Goal: Task Accomplishment & Management: Manage account settings

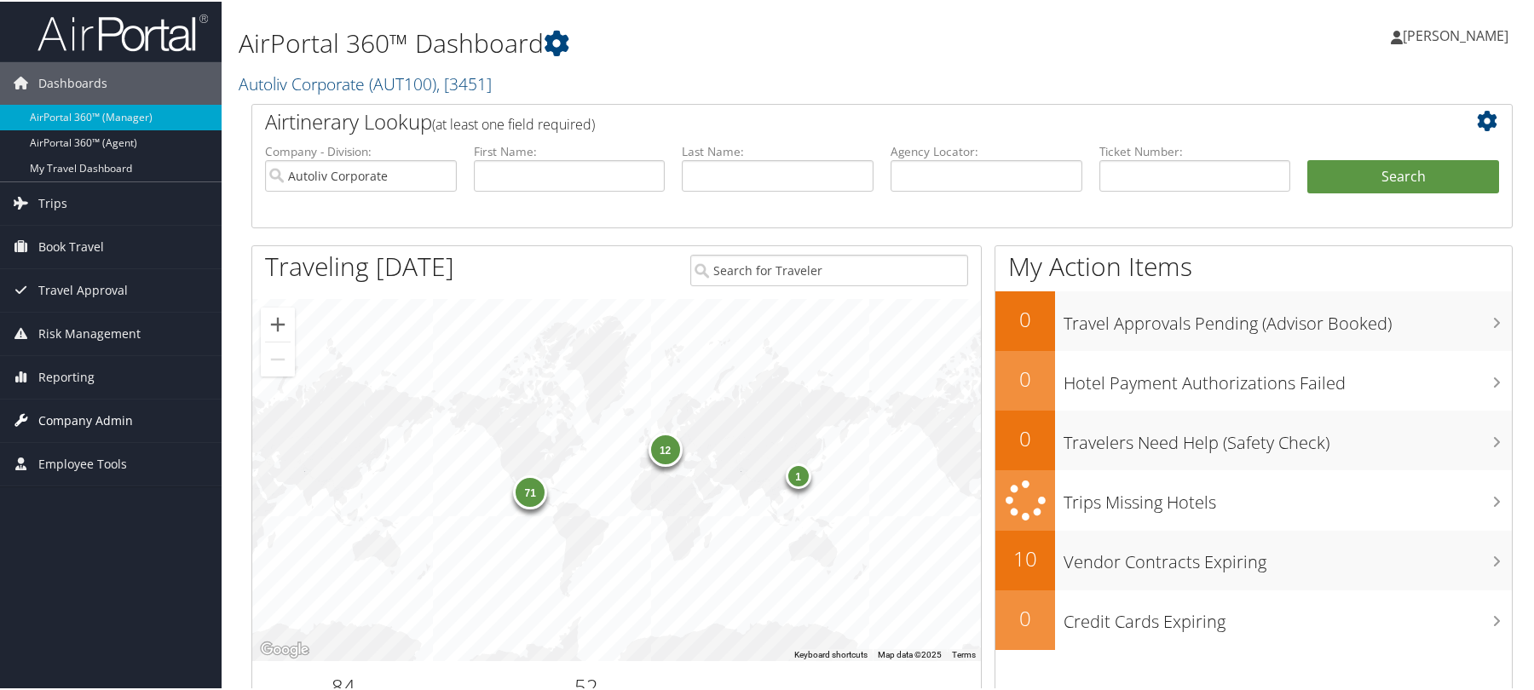
click at [123, 414] on span "Company Admin" at bounding box center [85, 419] width 95 height 43
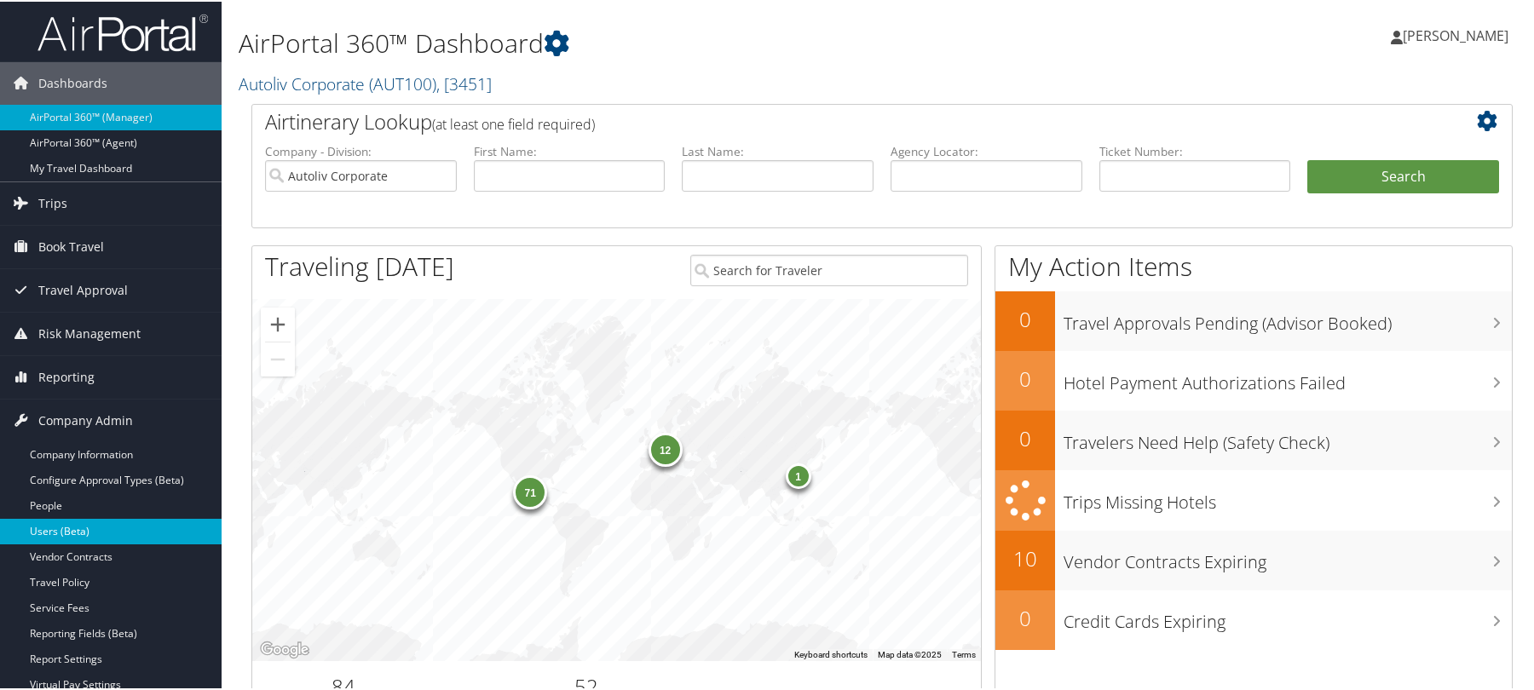
click at [76, 535] on link "Users (Beta)" at bounding box center [111, 530] width 222 height 26
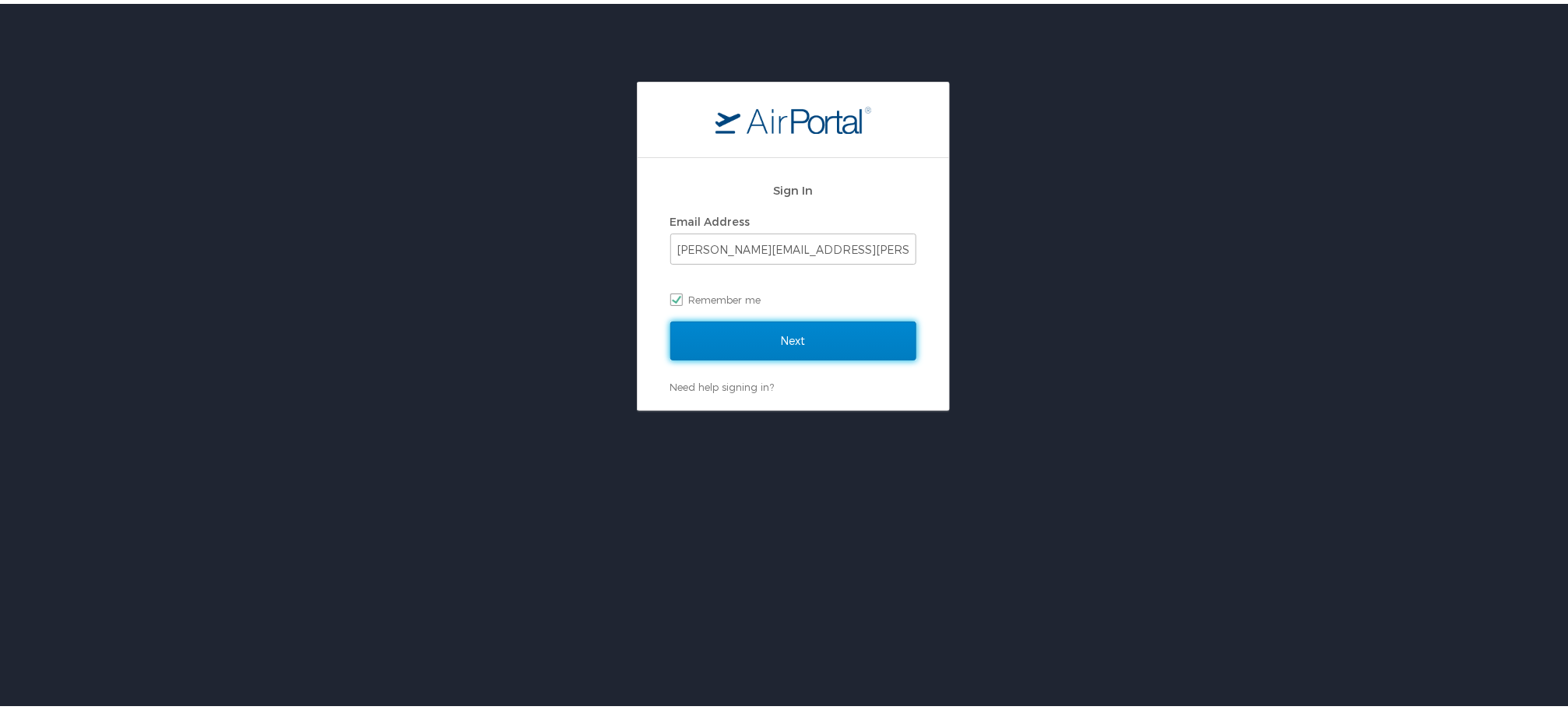
click at [793, 344] on input "Next" at bounding box center [793, 337] width 246 height 39
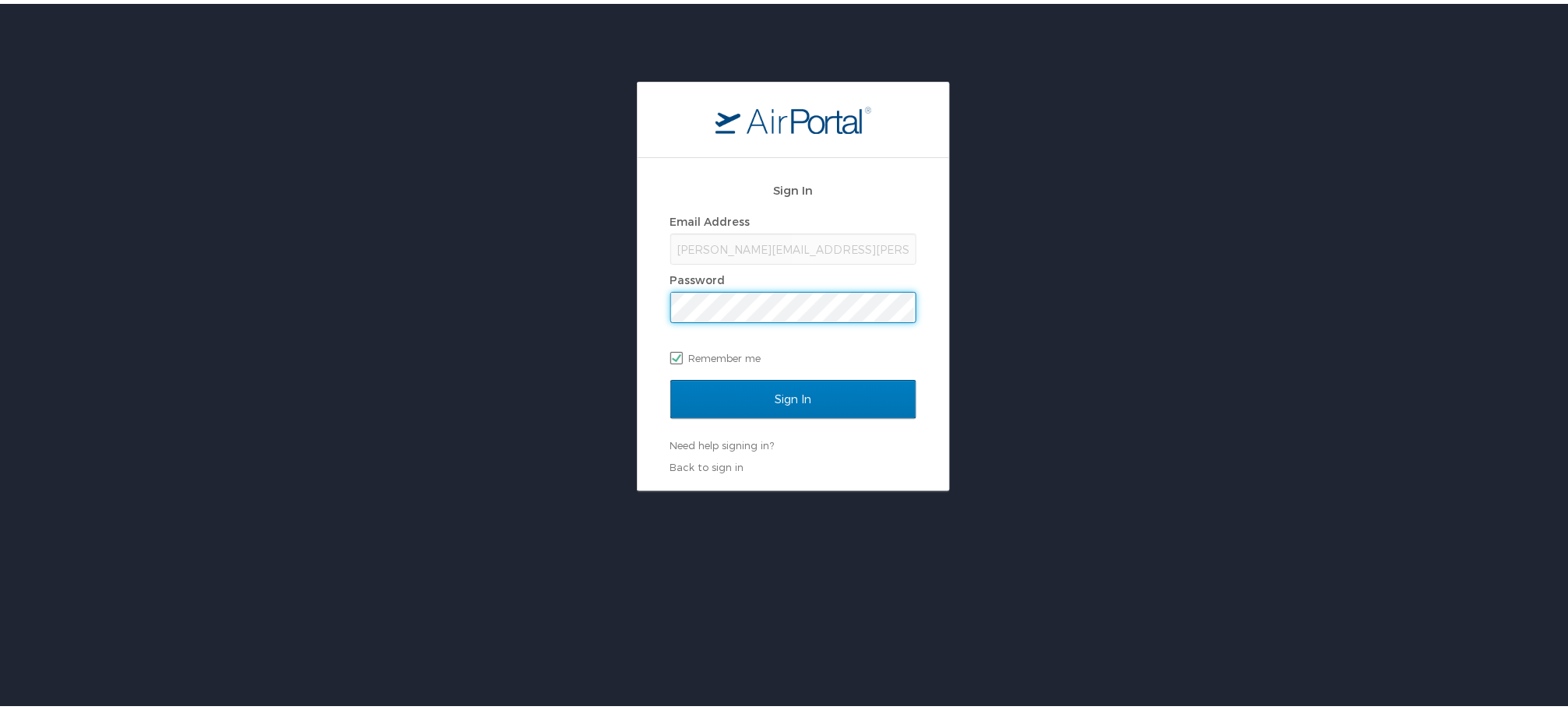
click at [670, 376] on input "Sign In" at bounding box center [793, 396] width 246 height 39
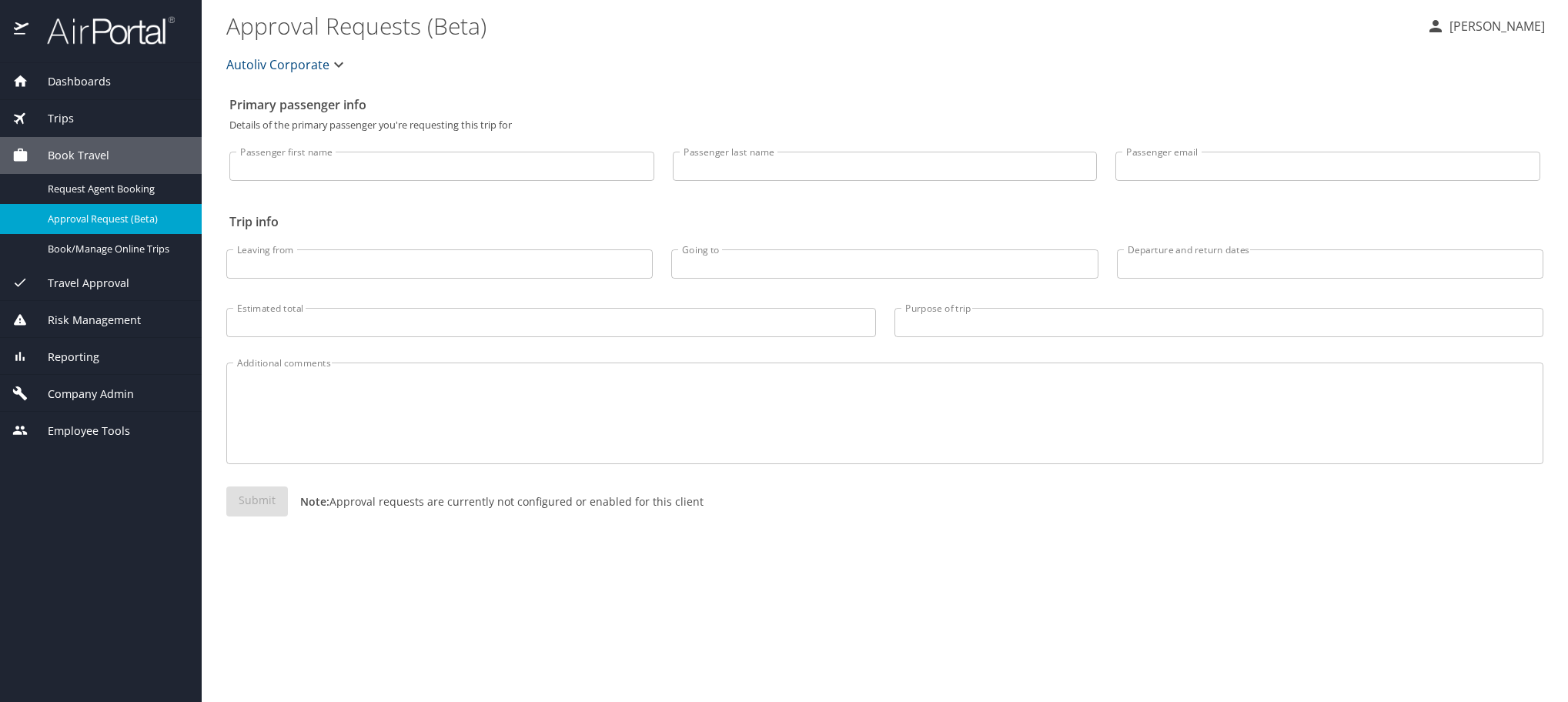
click at [105, 403] on span "Company Admin" at bounding box center [81, 394] width 106 height 17
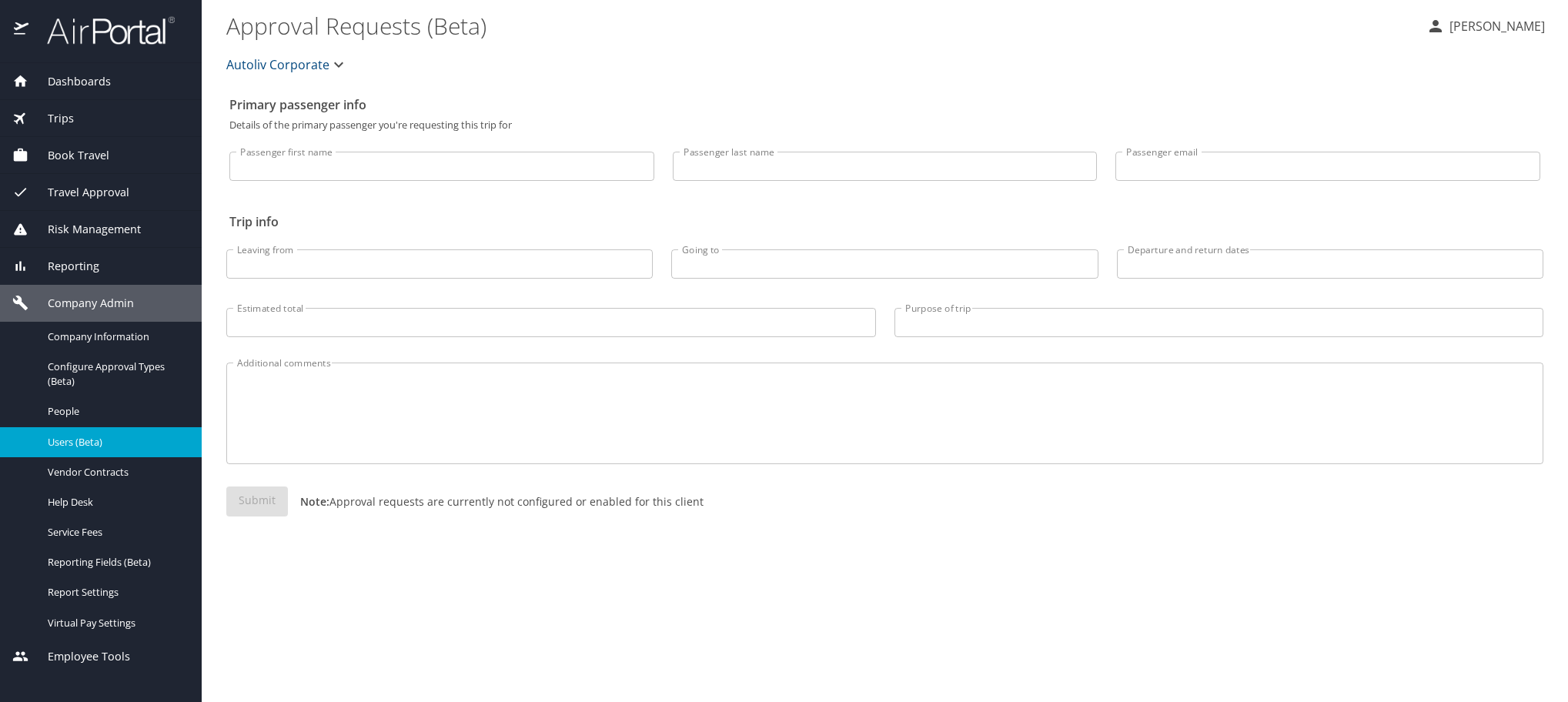
click at [96, 450] on span "Users (Beta)" at bounding box center [116, 443] width 135 height 14
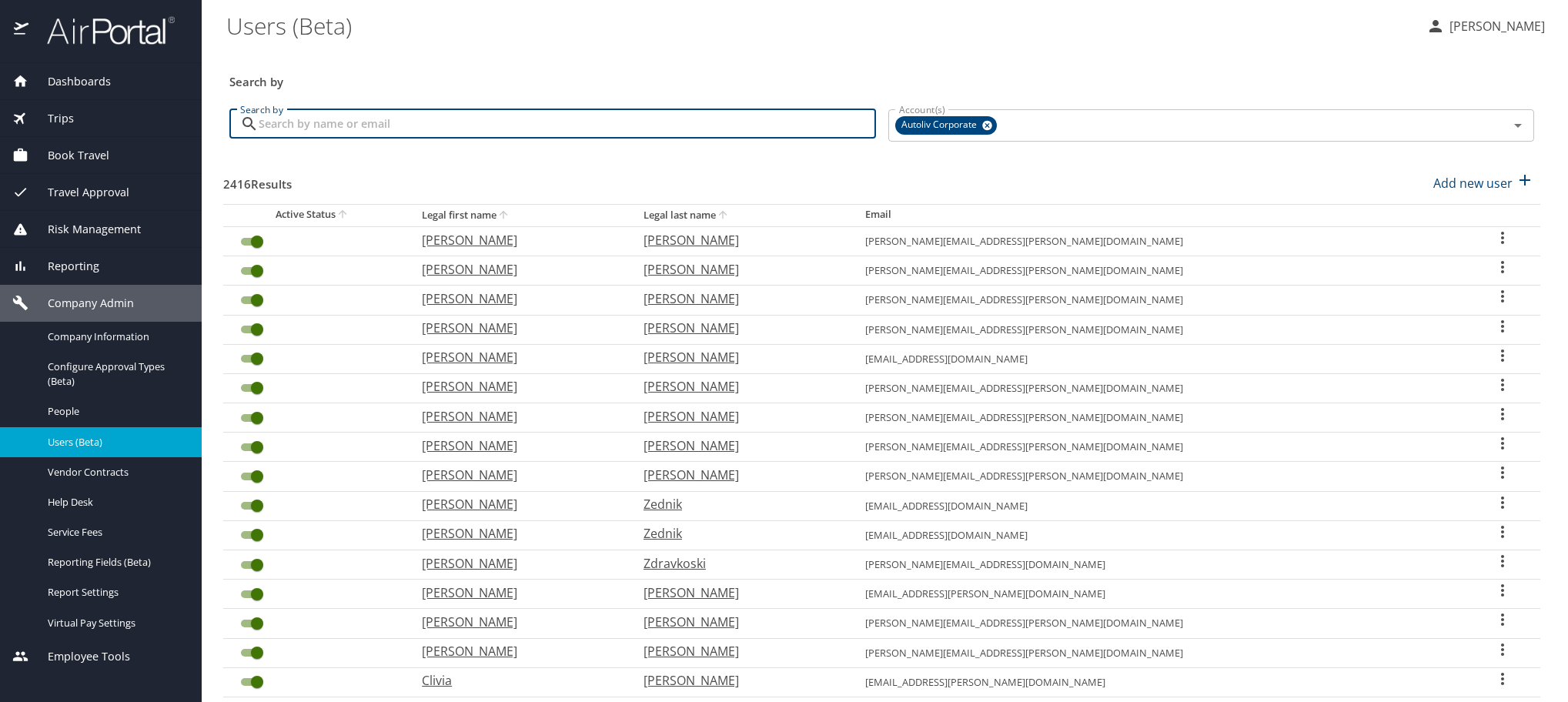
click at [351, 138] on input "Search by" at bounding box center [567, 124] width 618 height 29
paste input "[PERSON_NAME][EMAIL_ADDRESS][PERSON_NAME][DOMAIN_NAME]"
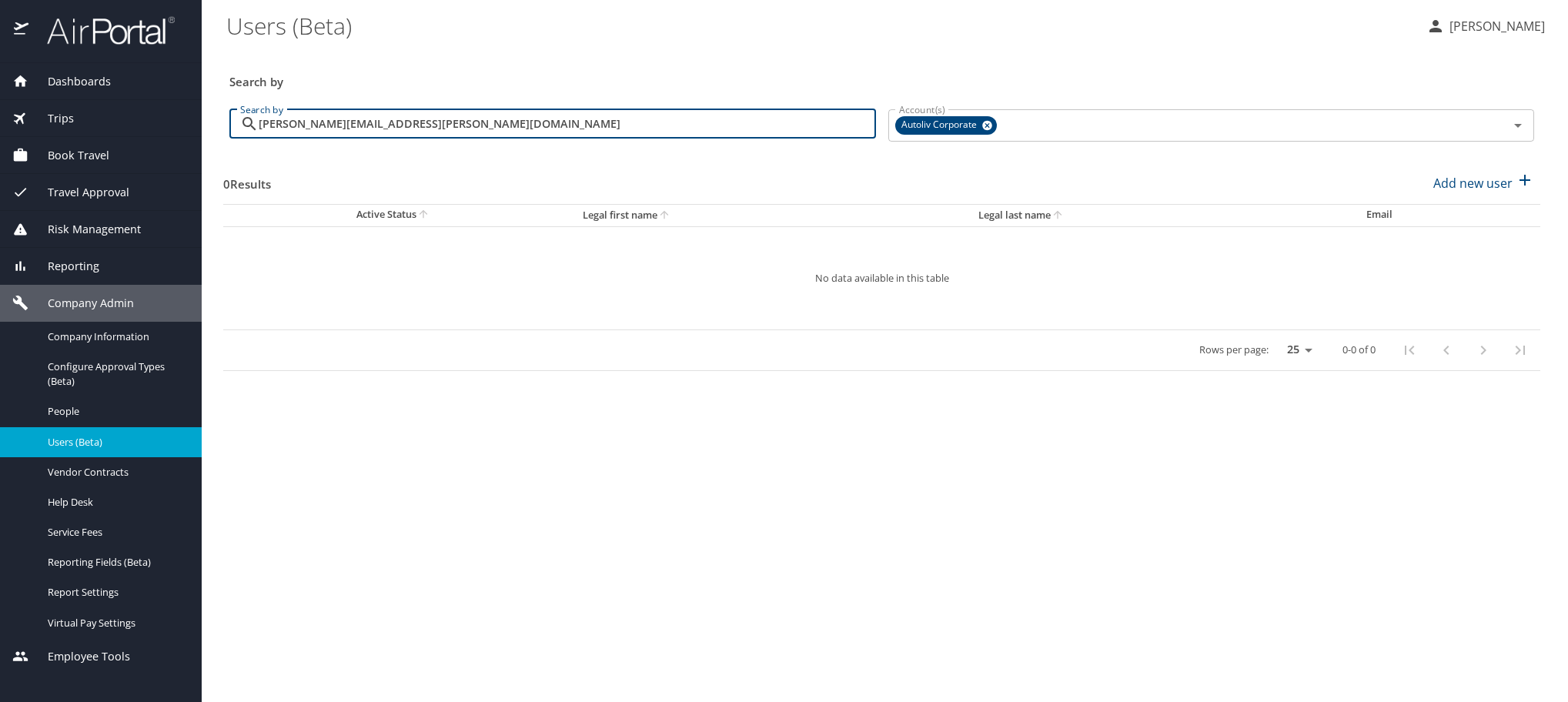
type input "[PERSON_NAME][EMAIL_ADDRESS][PERSON_NAME][DOMAIN_NAME]"
drag, startPoint x: 513, startPoint y: 144, endPoint x: 54, endPoint y: 138, distance: 459.0
click at [54, 138] on div "Dashboards AirPortal 360™ Manager My Travel Dashboard Trips Airtinerary® Lookup…" at bounding box center [784, 351] width 1568 height 702
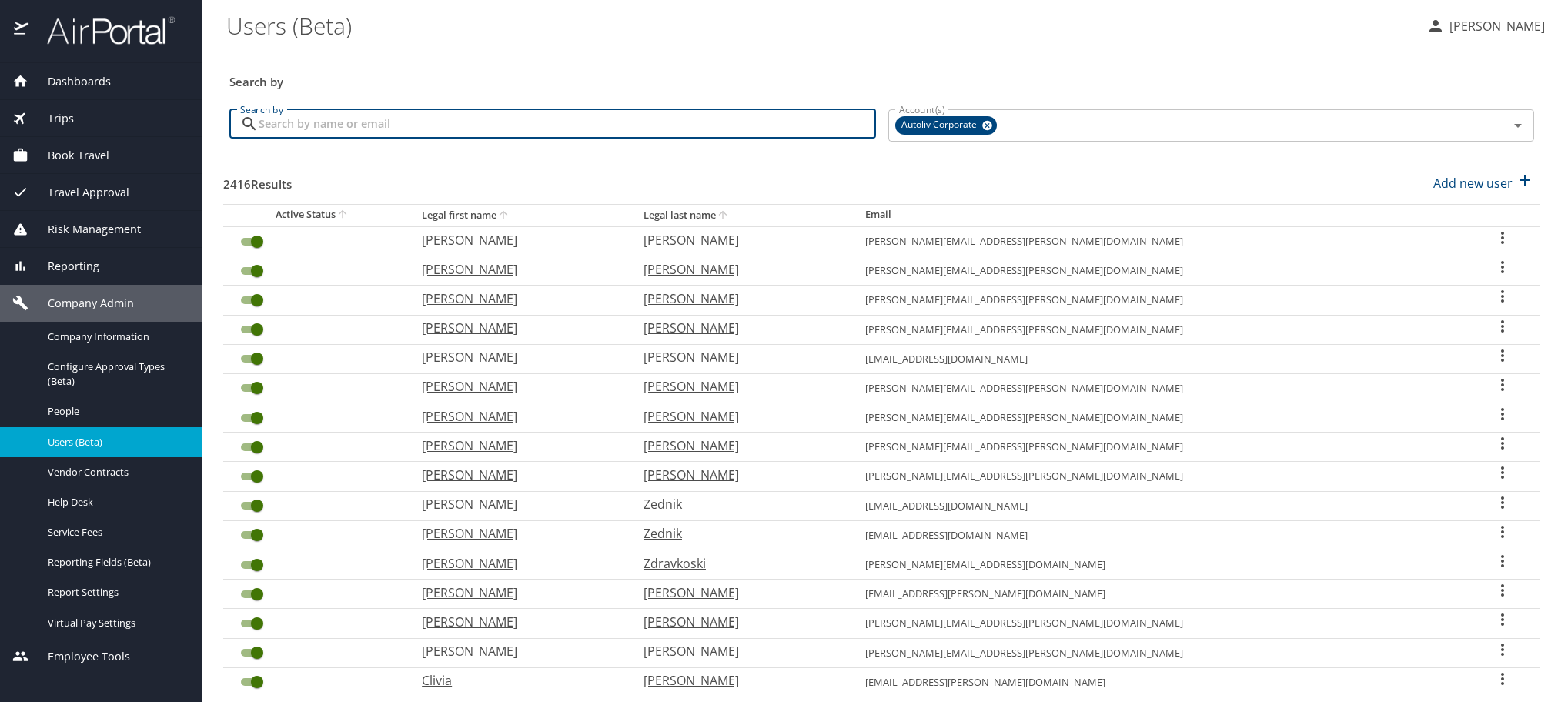
click at [494, 137] on input "Search by" at bounding box center [567, 124] width 618 height 29
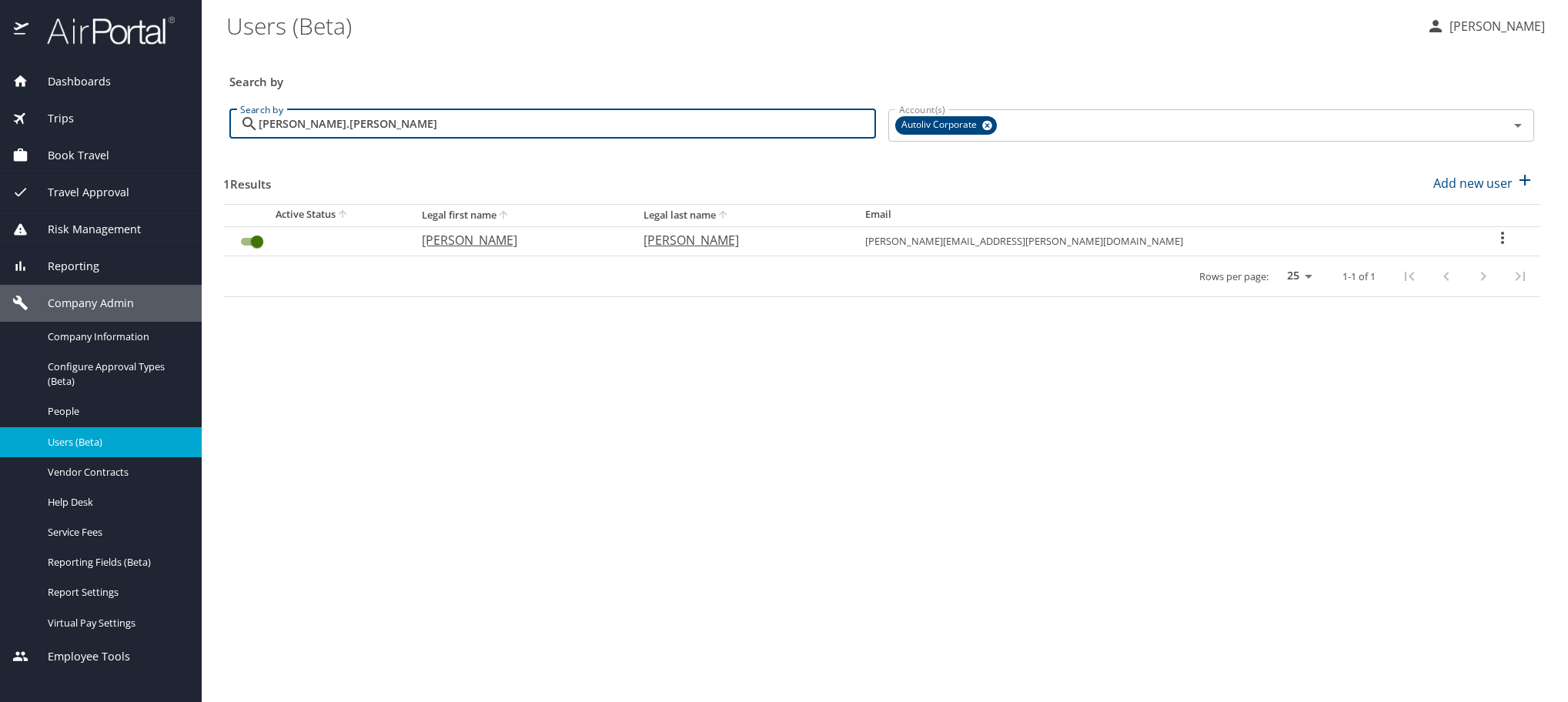
type input "[PERSON_NAME].[PERSON_NAME]"
click at [1494, 248] on icon "User Search Table" at bounding box center [1503, 238] width 18 height 18
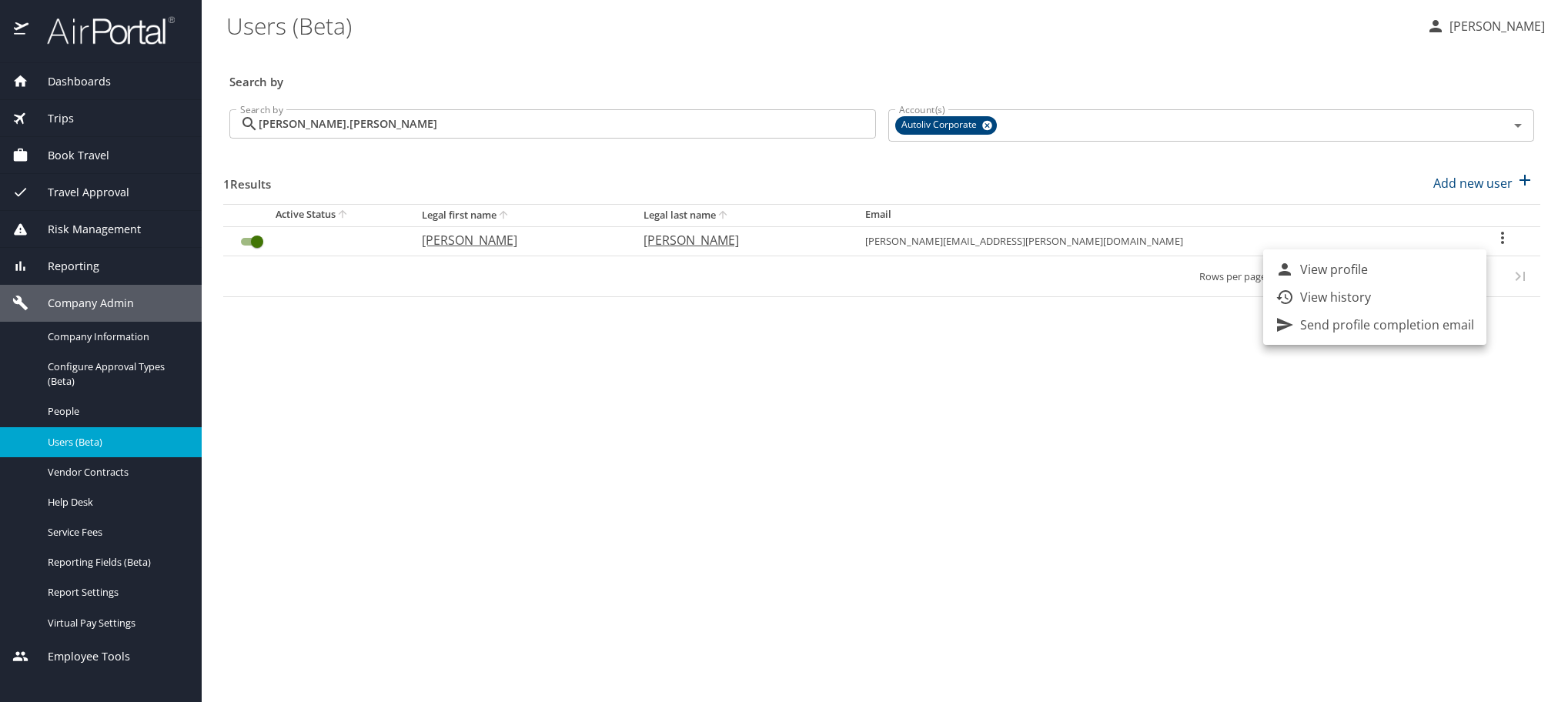
click at [1423, 273] on li "View profile" at bounding box center [1375, 269] width 223 height 28
select select "US"
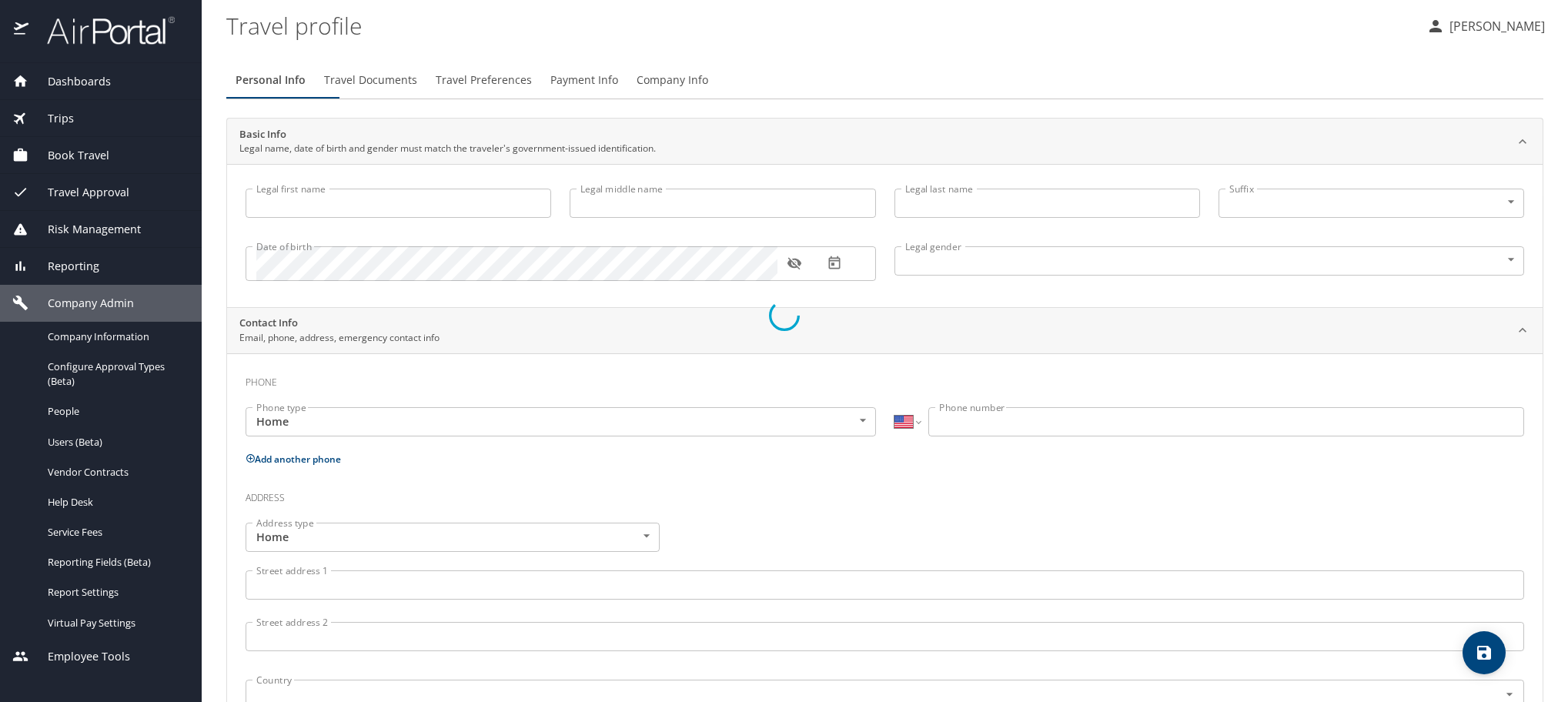
type input "[PERSON_NAME]"
type input "[DEMOGRAPHIC_DATA]"
select select "MX"
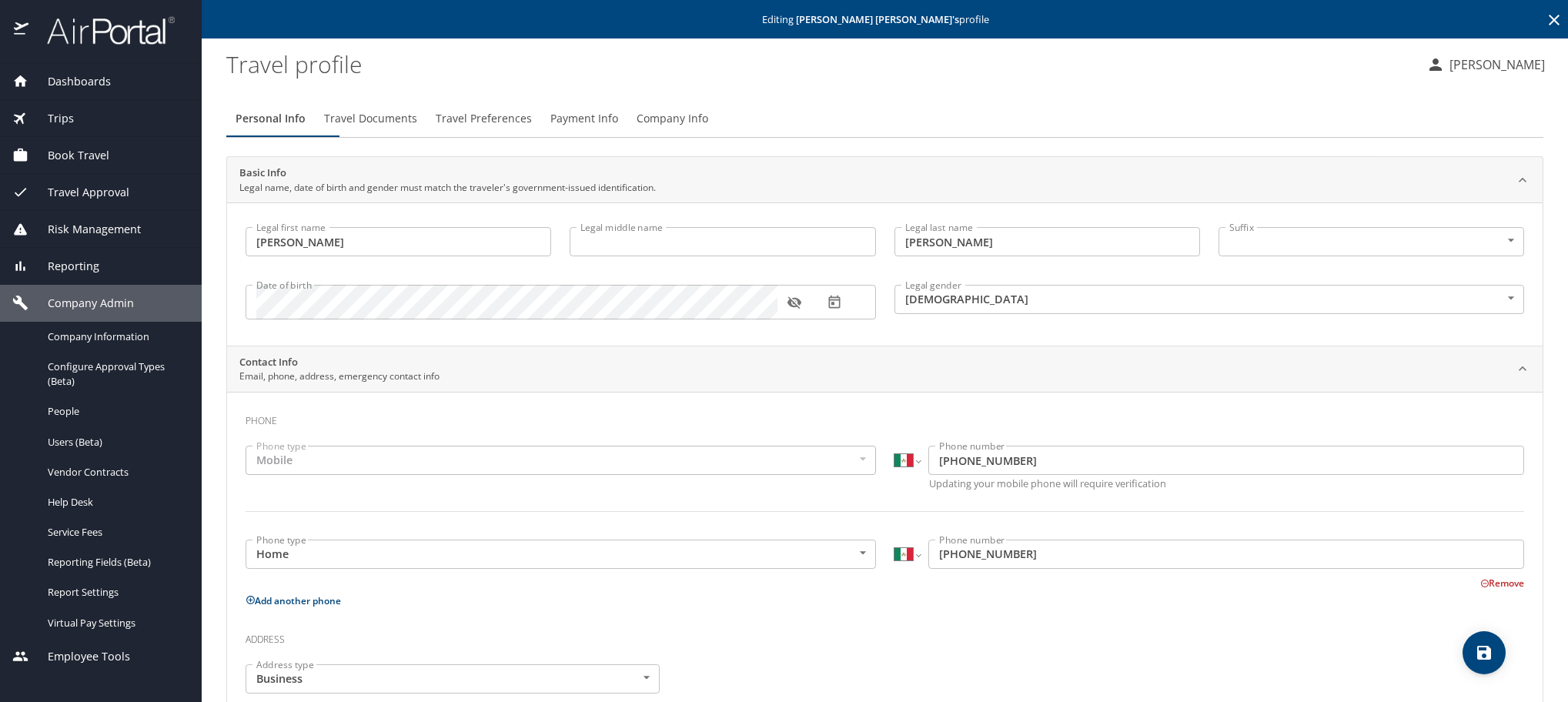
click at [532, 128] on span "Travel Preferences" at bounding box center [483, 118] width 97 height 19
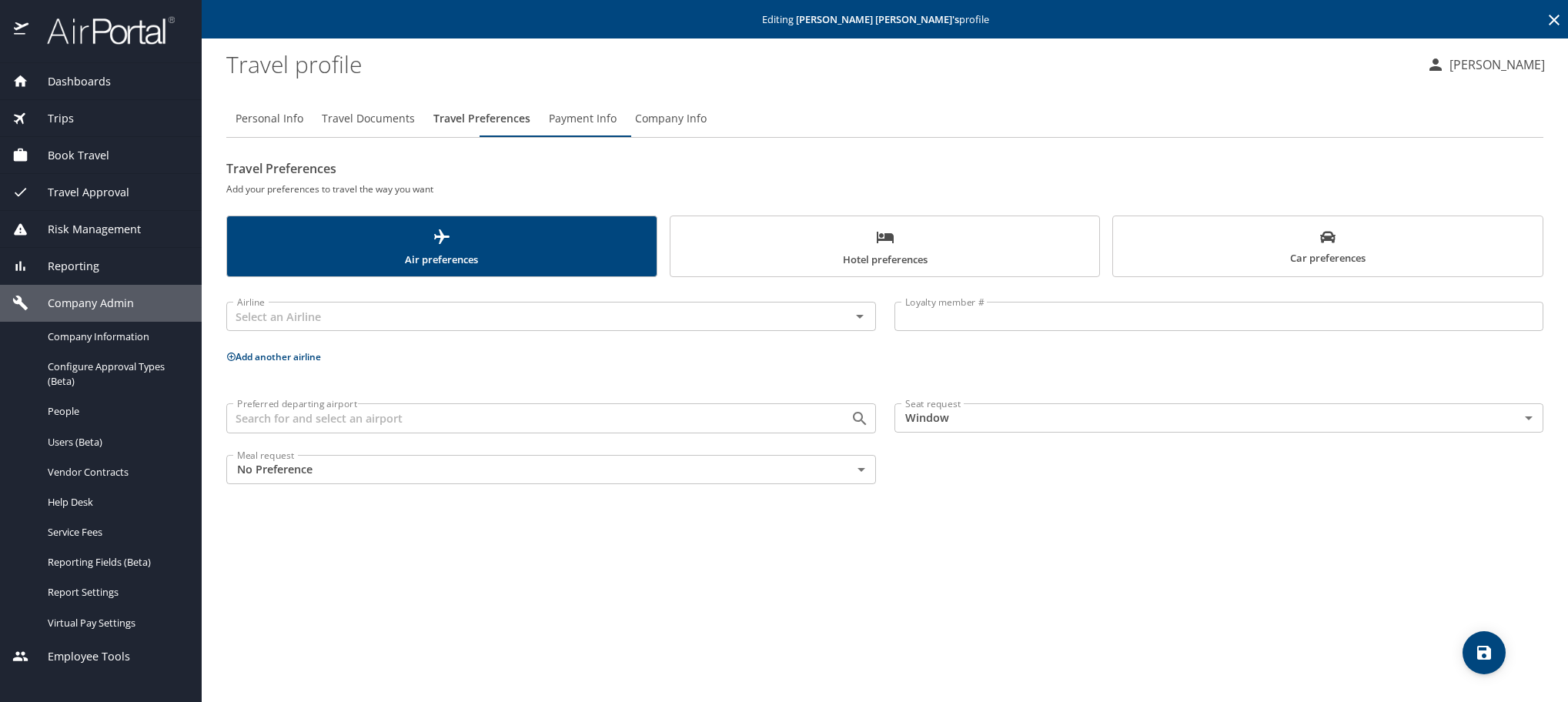
click at [241, 126] on span "Personal Info" at bounding box center [269, 118] width 68 height 19
select select "MX"
select select "US"
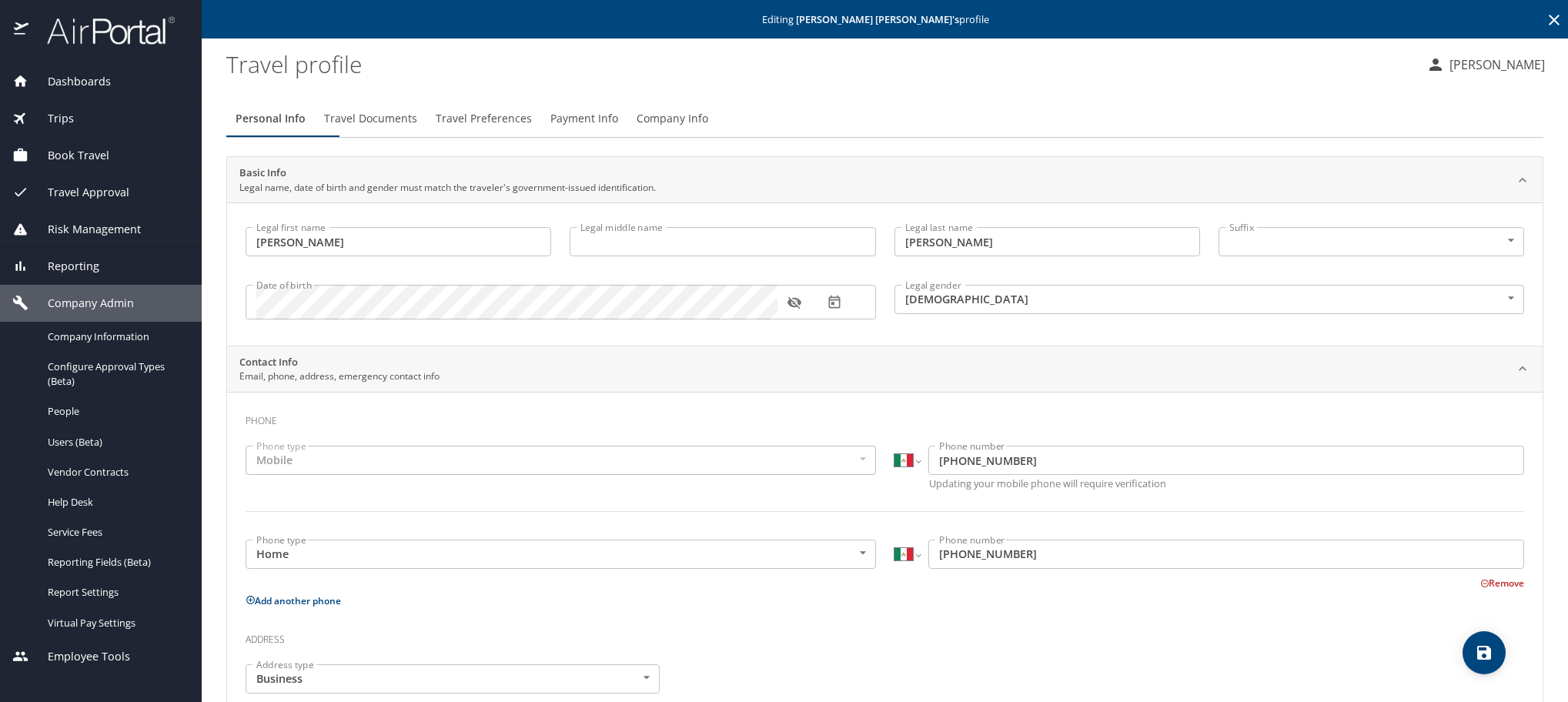
click at [784, 317] on button "button" at bounding box center [795, 303] width 34 height 34
click at [798, 307] on icon "button" at bounding box center [794, 302] width 14 height 10
click at [798, 309] on icon "button" at bounding box center [794, 303] width 14 height 13
click at [839, 309] on icon "button" at bounding box center [834, 302] width 12 height 13
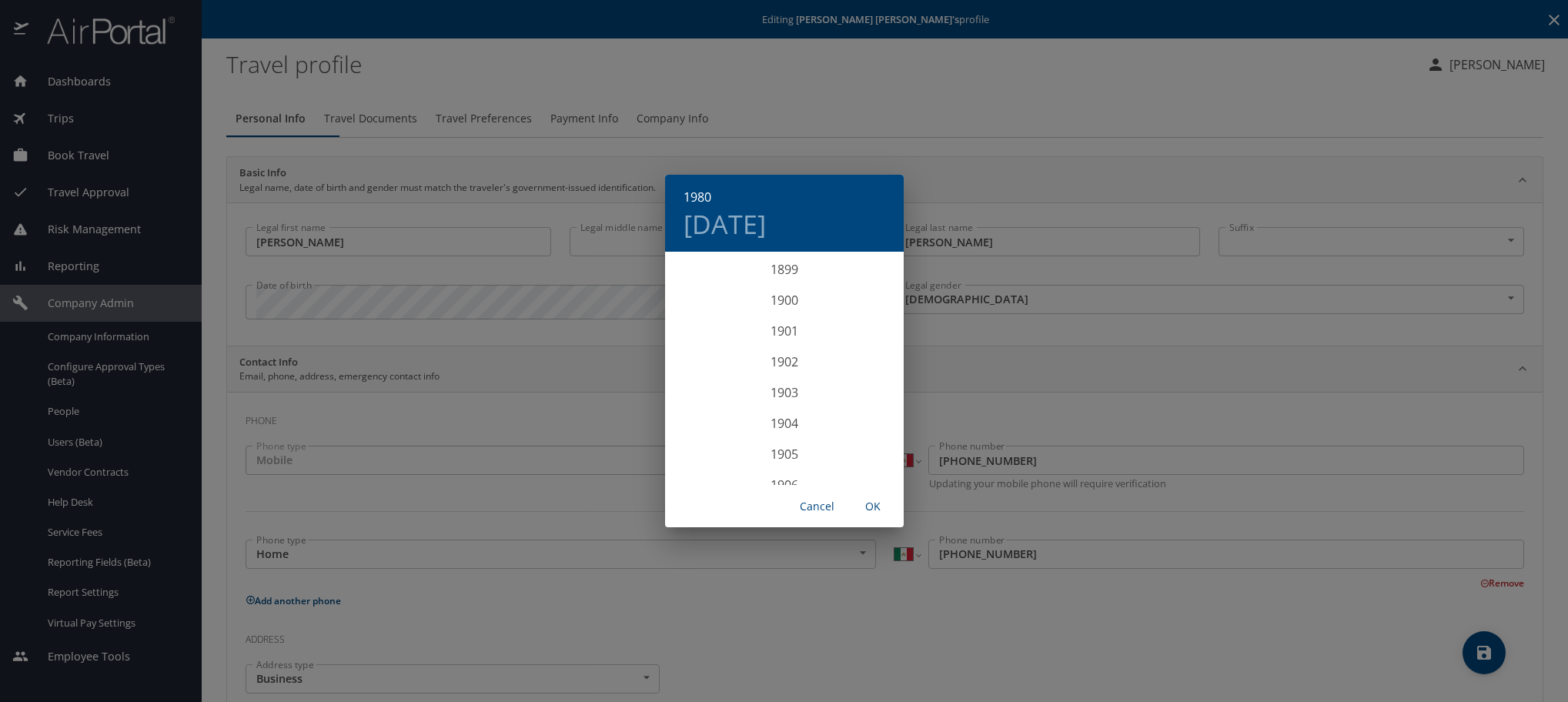
scroll to position [2401, 0]
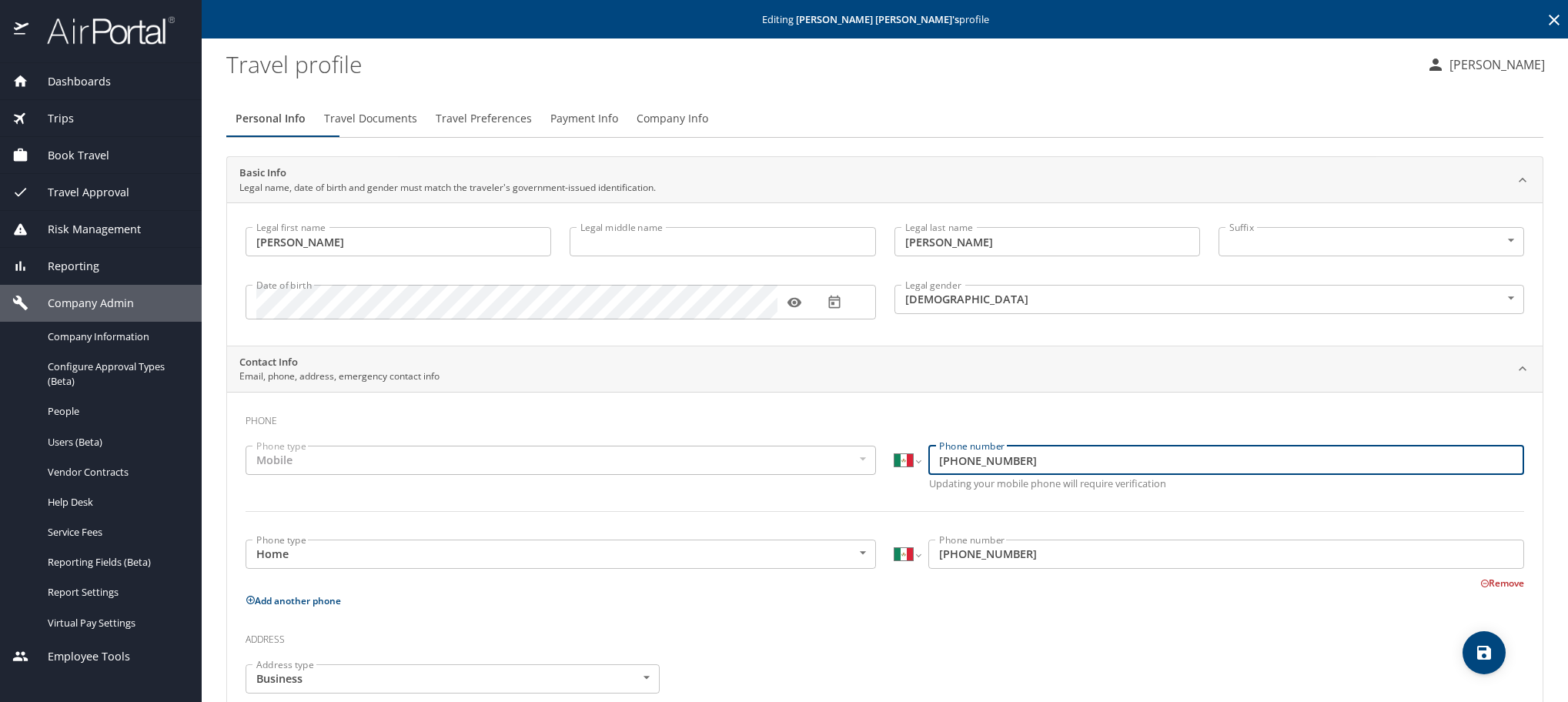
drag, startPoint x: 1051, startPoint y: 483, endPoint x: 873, endPoint y: 476, distance: 178.1
click at [873, 476] on div "Phone type Mobile Mobile Phone type International [GEOGRAPHIC_DATA] [GEOGRAPHIC…" at bounding box center [885, 488] width 1297 height 103
